Goal: Find specific page/section: Find specific page/section

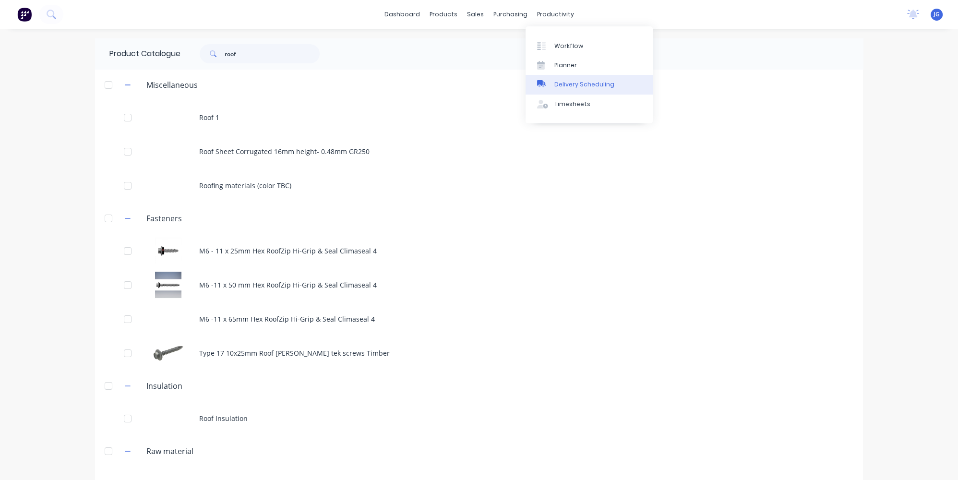
click at [572, 84] on div "Delivery Scheduling" at bounding box center [584, 84] width 60 height 9
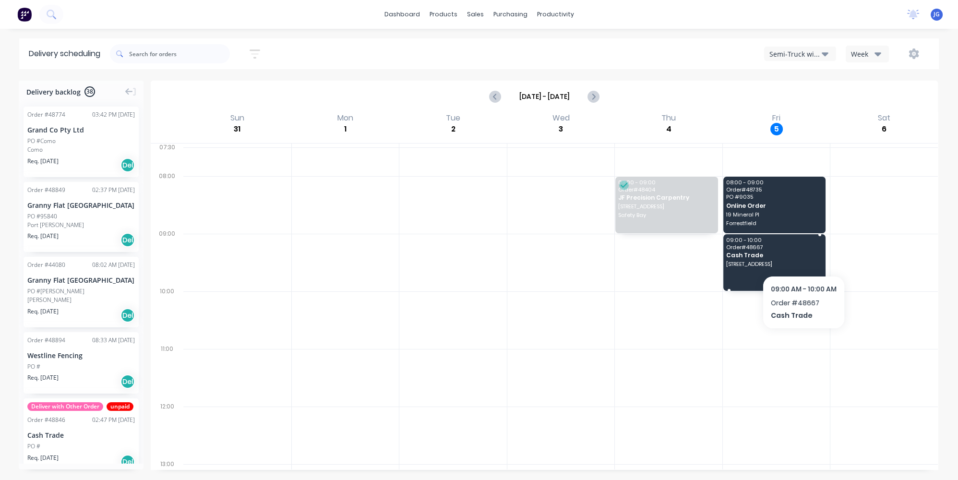
drag, startPoint x: 804, startPoint y: 254, endPoint x: 810, endPoint y: 222, distance: 32.9
click at [804, 253] on span "Cash Trade" at bounding box center [774, 255] width 96 height 6
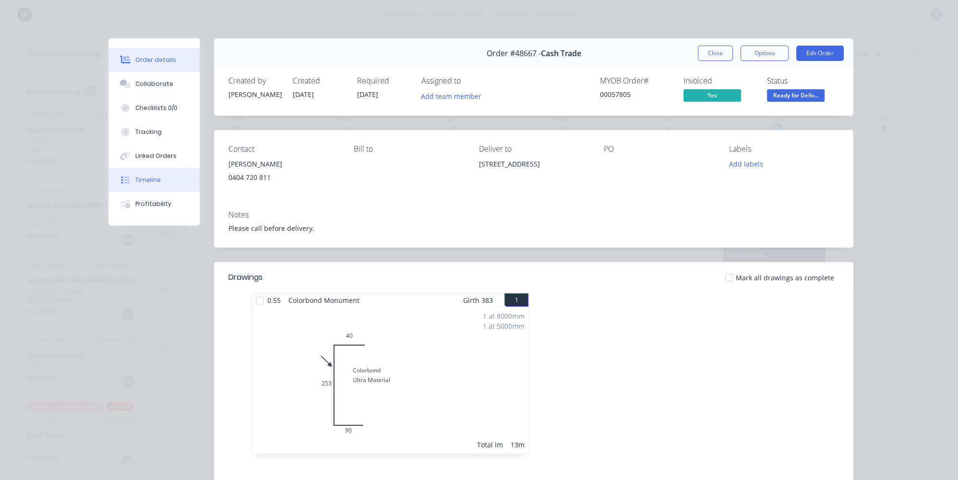
click at [147, 186] on button "Timeline" at bounding box center [153, 180] width 91 height 24
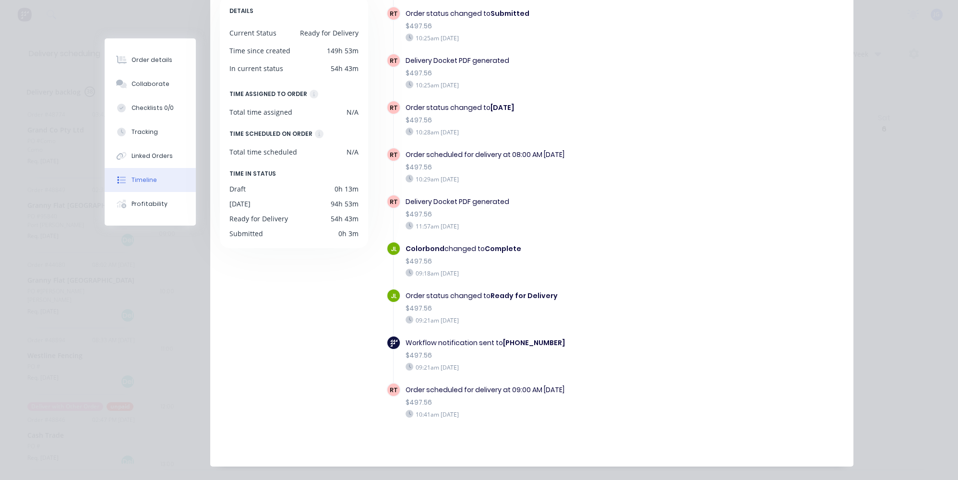
scroll to position [126, 0]
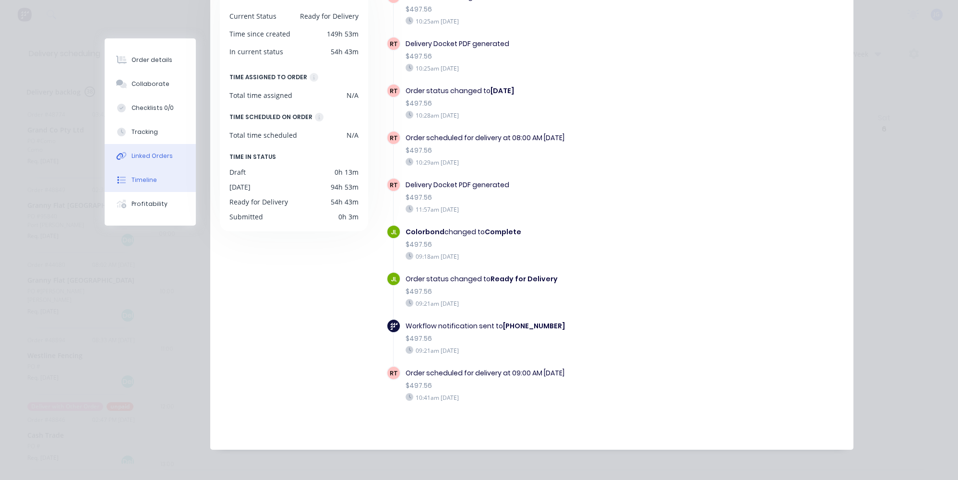
click at [151, 157] on div "Linked Orders" at bounding box center [152, 156] width 41 height 9
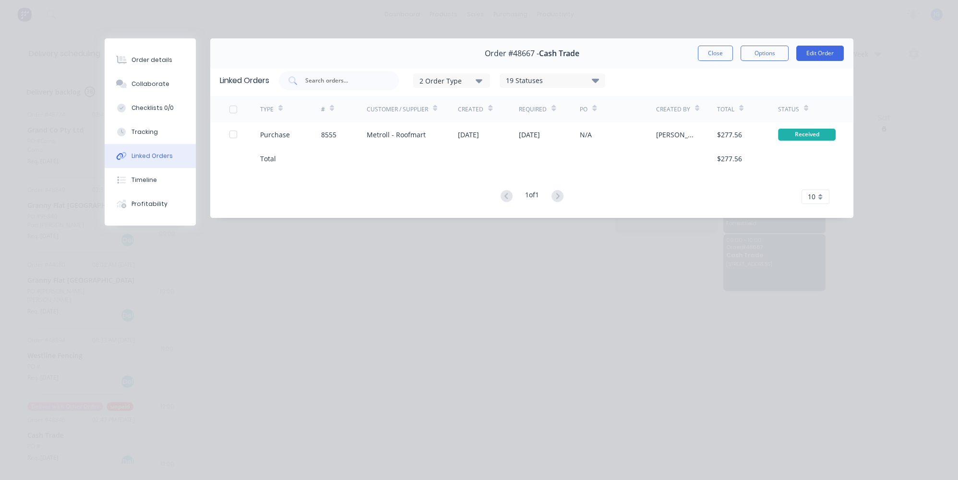
click at [363, 259] on div "Order details Collaborate Checklists 0/0 Tracking Linked Orders Timeline Profit…" at bounding box center [479, 240] width 958 height 480
click at [430, 281] on div "Order details Collaborate Checklists 0/0 Tracking Linked Orders Timeline Profit…" at bounding box center [479, 240] width 958 height 480
click at [708, 55] on button "Close" at bounding box center [715, 53] width 35 height 15
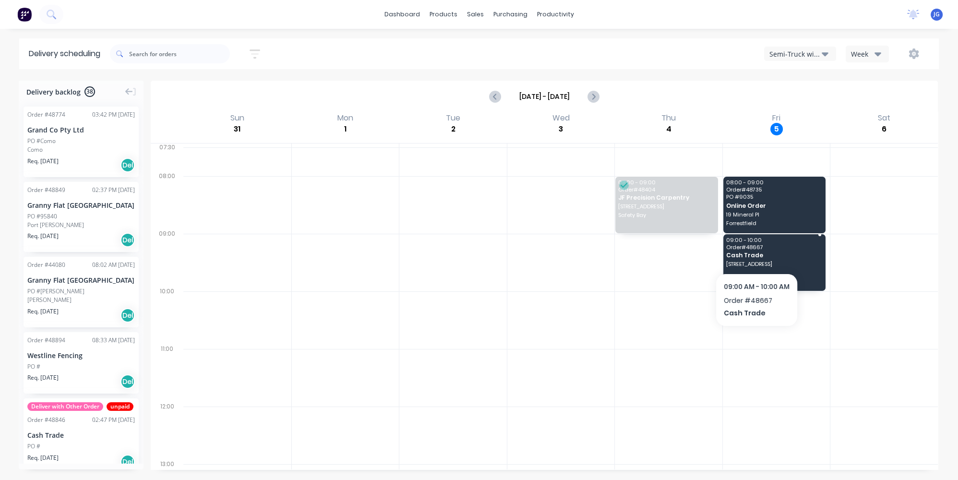
click at [757, 253] on span "Cash Trade" at bounding box center [774, 255] width 96 height 6
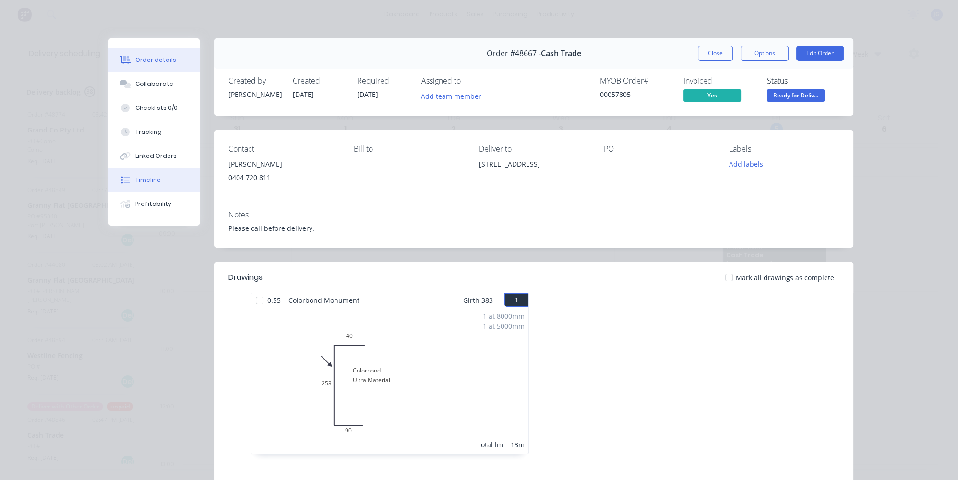
click at [164, 186] on button "Timeline" at bounding box center [153, 180] width 91 height 24
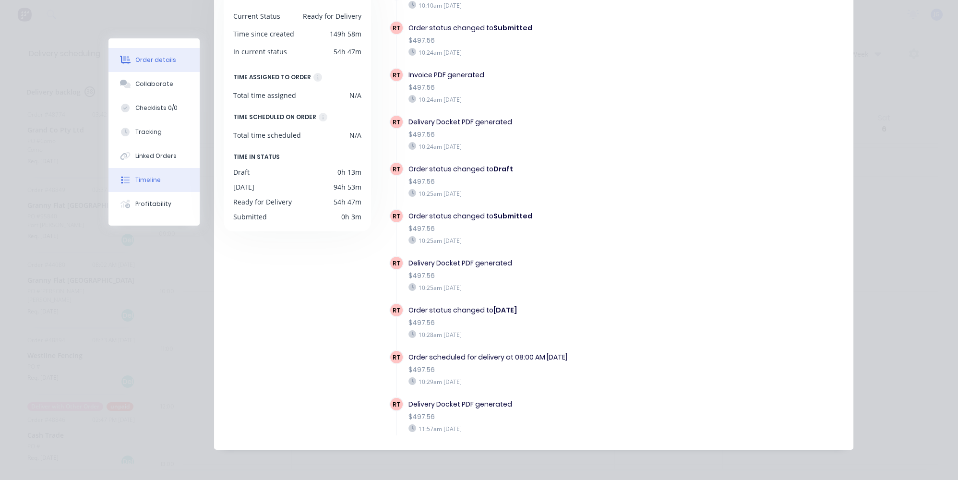
click at [147, 53] on button "Order details" at bounding box center [153, 60] width 91 height 24
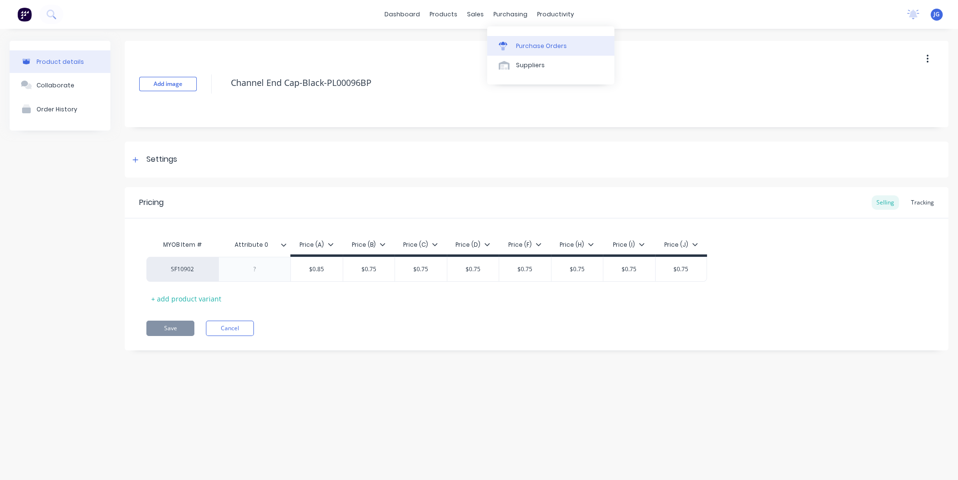
click at [514, 48] on link "Purchase Orders" at bounding box center [550, 45] width 127 height 19
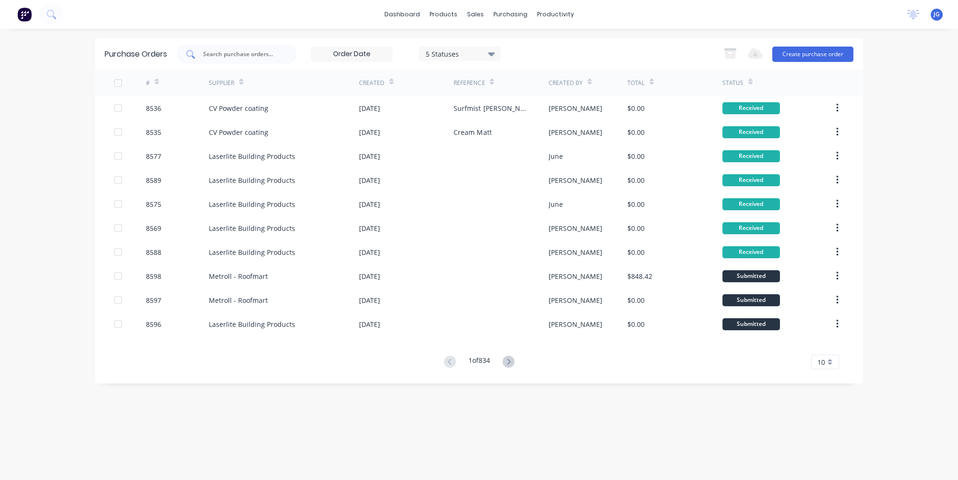
click at [272, 55] on input "text" at bounding box center [242, 54] width 80 height 10
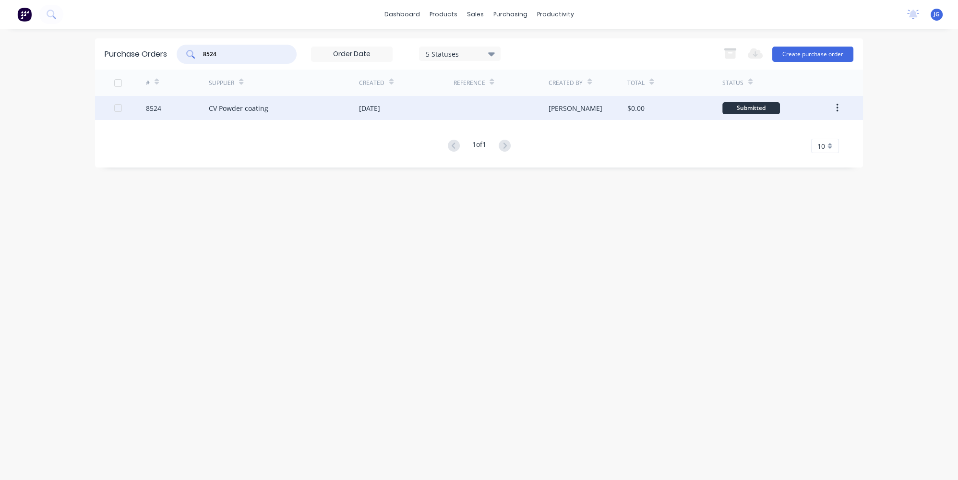
type input "8524"
click at [307, 111] on div "CV Powder coating" at bounding box center [284, 108] width 150 height 24
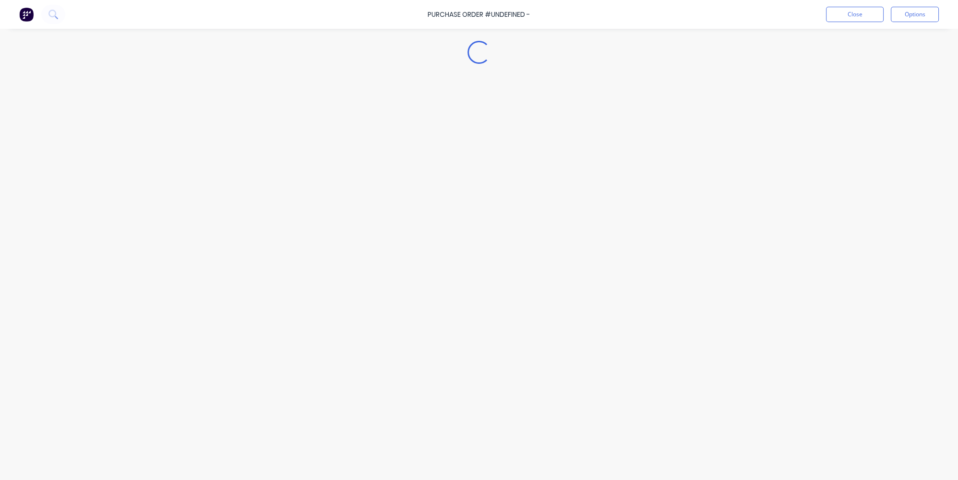
type textarea "x"
